Goal: Browse casually

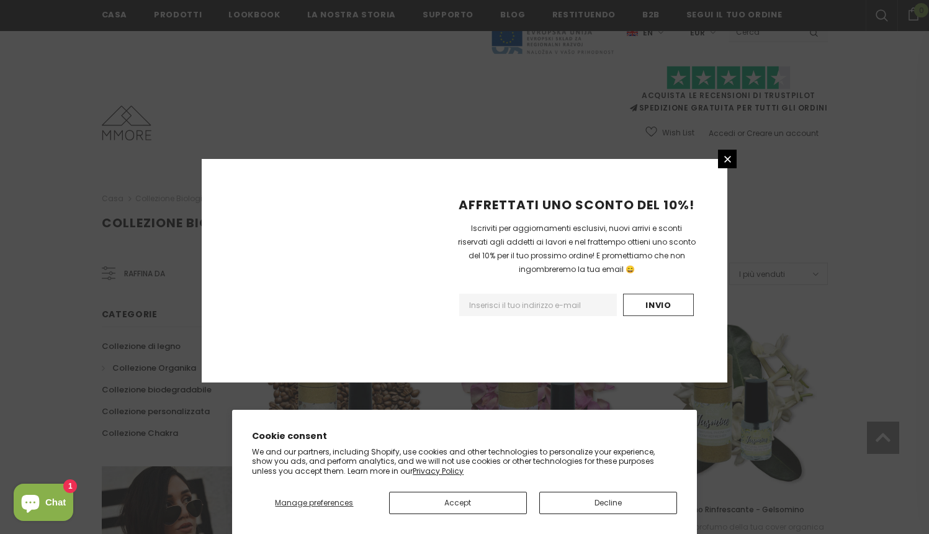
scroll to position [738, 0]
